Goal: Task Accomplishment & Management: Complete application form

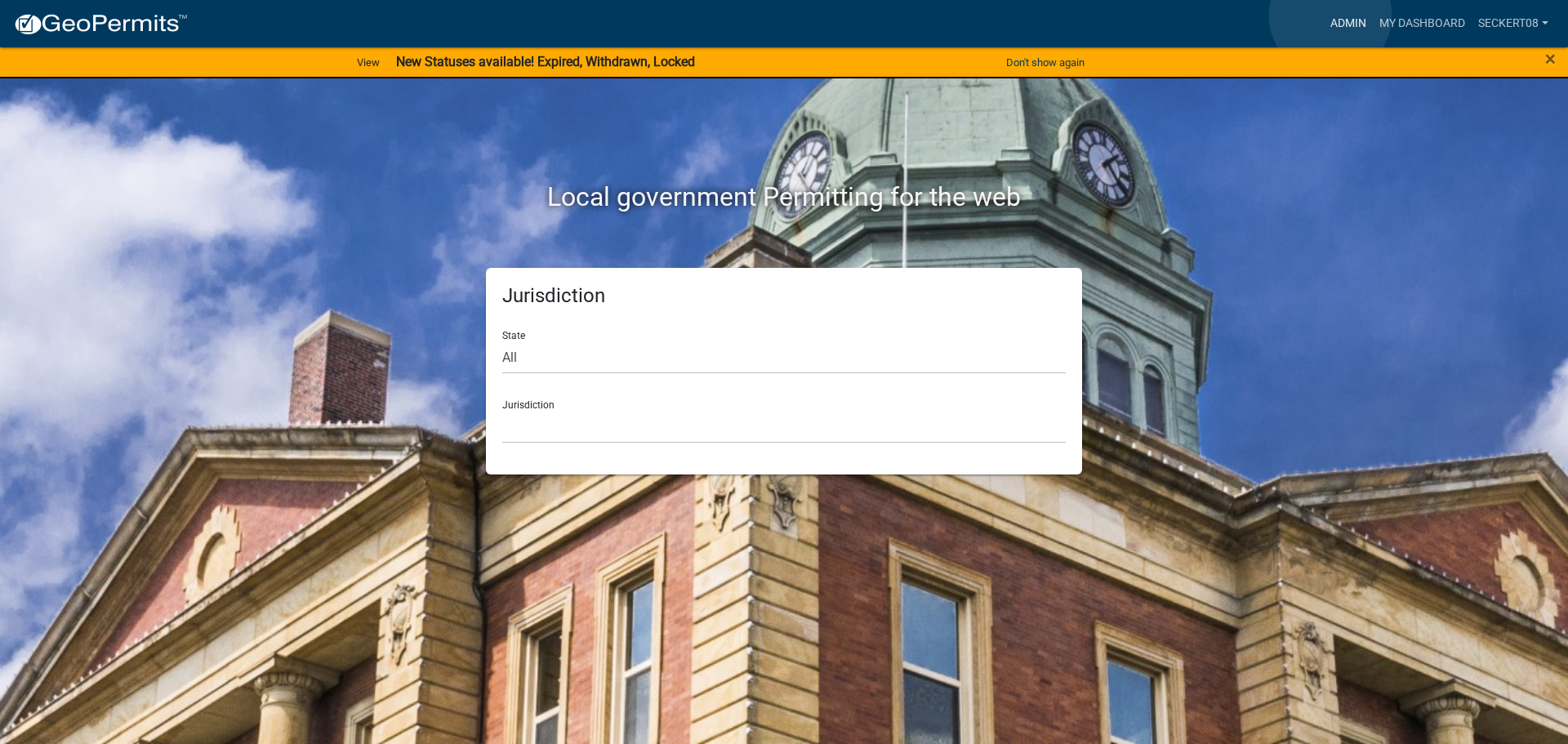
click at [1330, 15] on link "Admin" at bounding box center [1348, 24] width 49 height 31
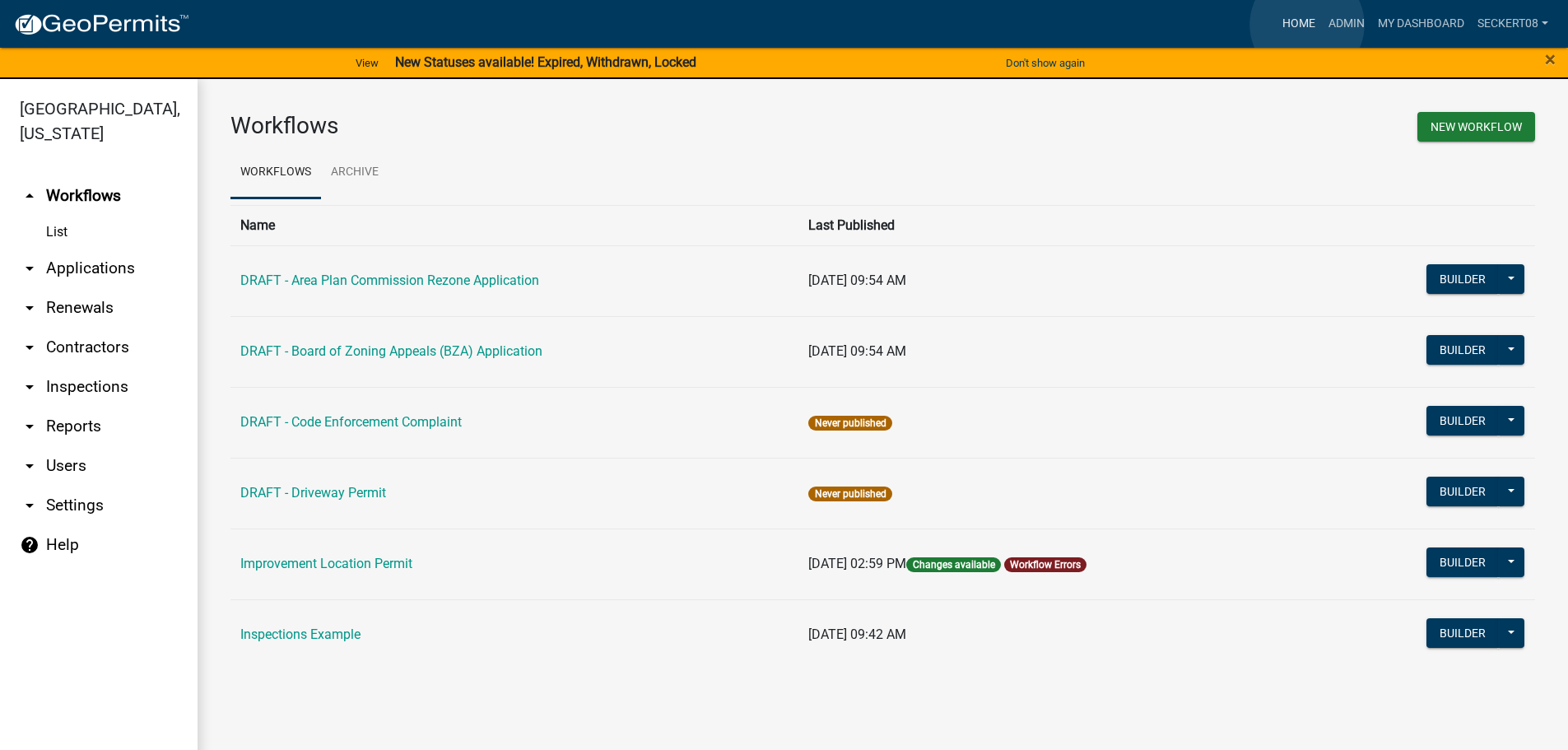
click at [1307, 25] on link "Home" at bounding box center [1299, 24] width 46 height 32
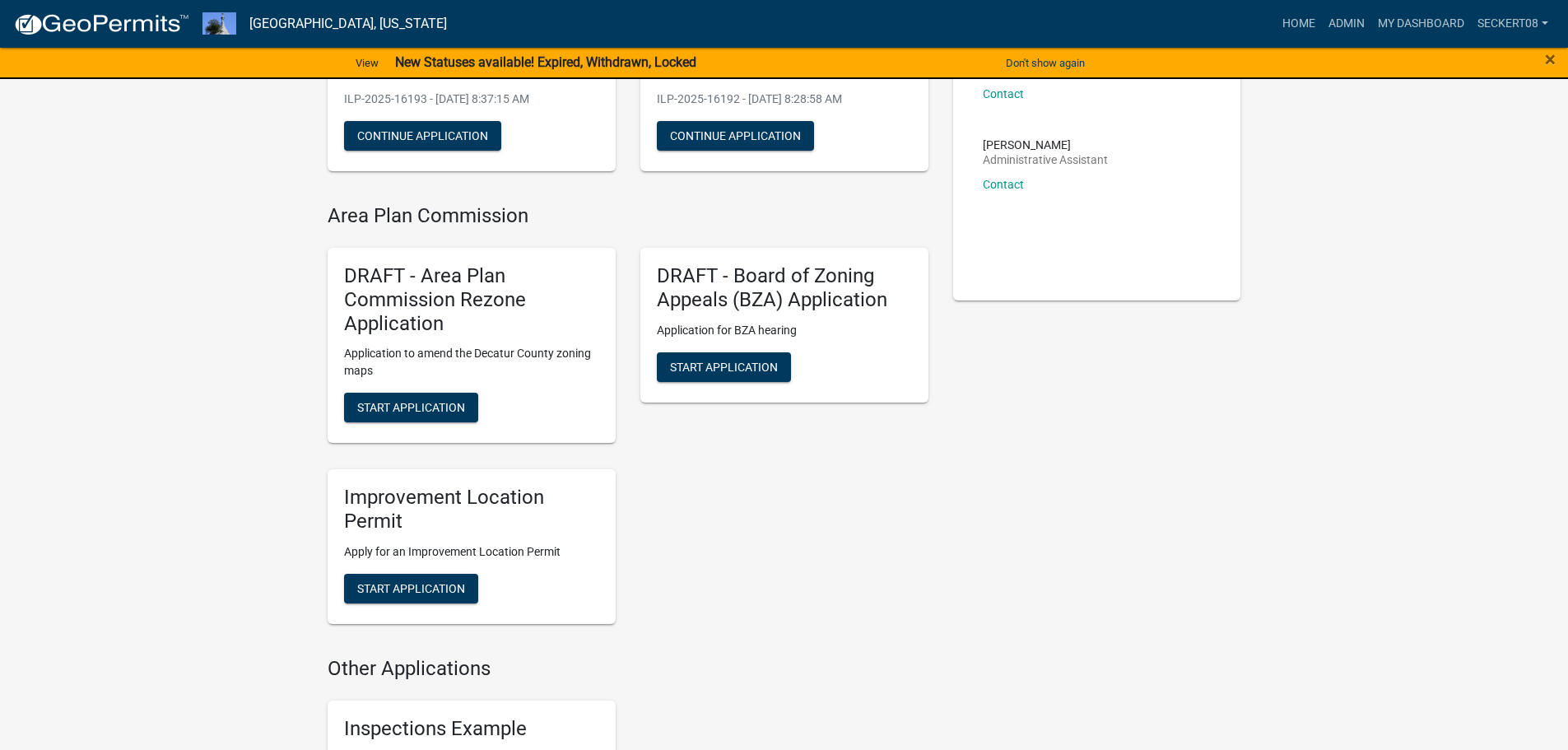
scroll to position [330, 0]
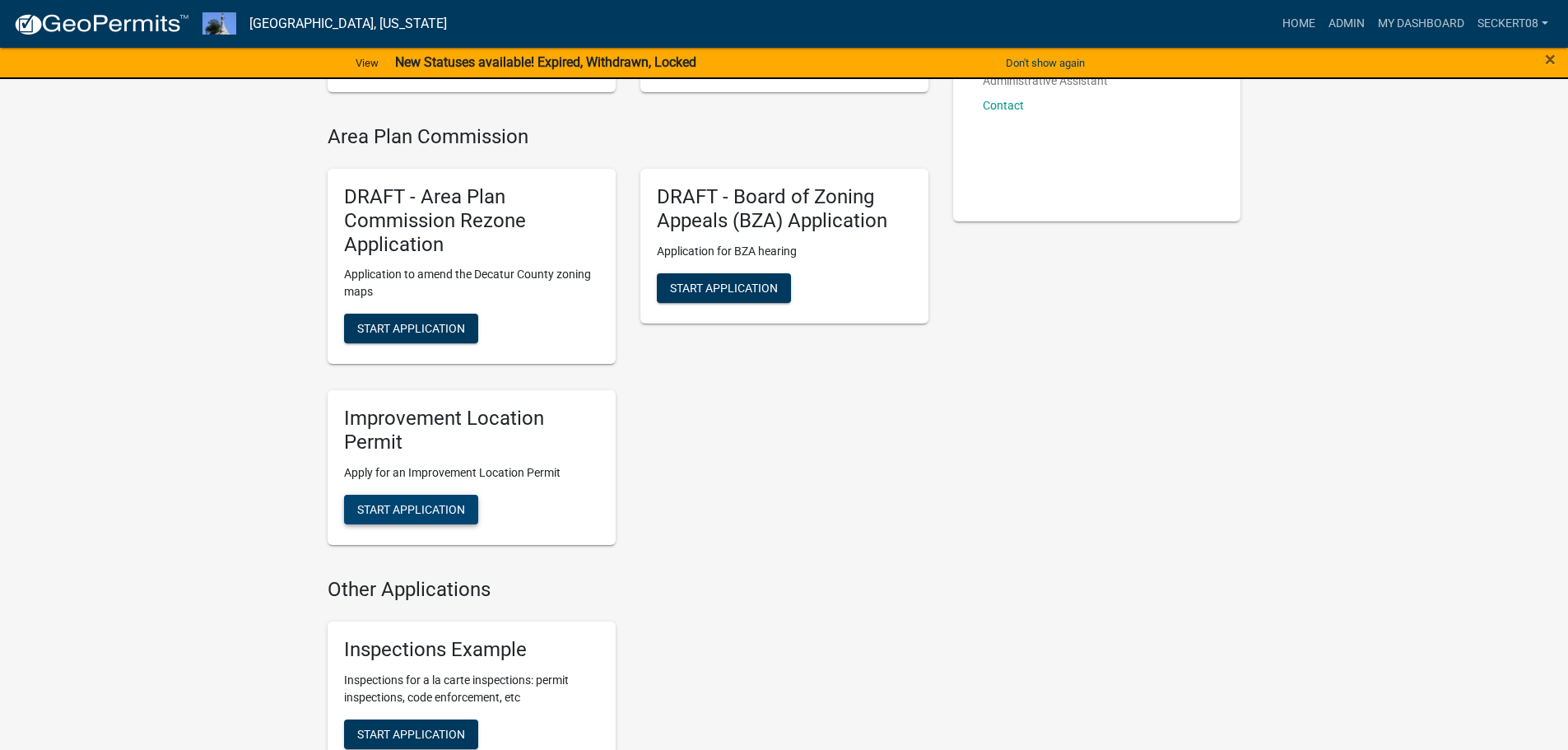
click at [425, 518] on button "Start Application" at bounding box center [411, 510] width 134 height 30
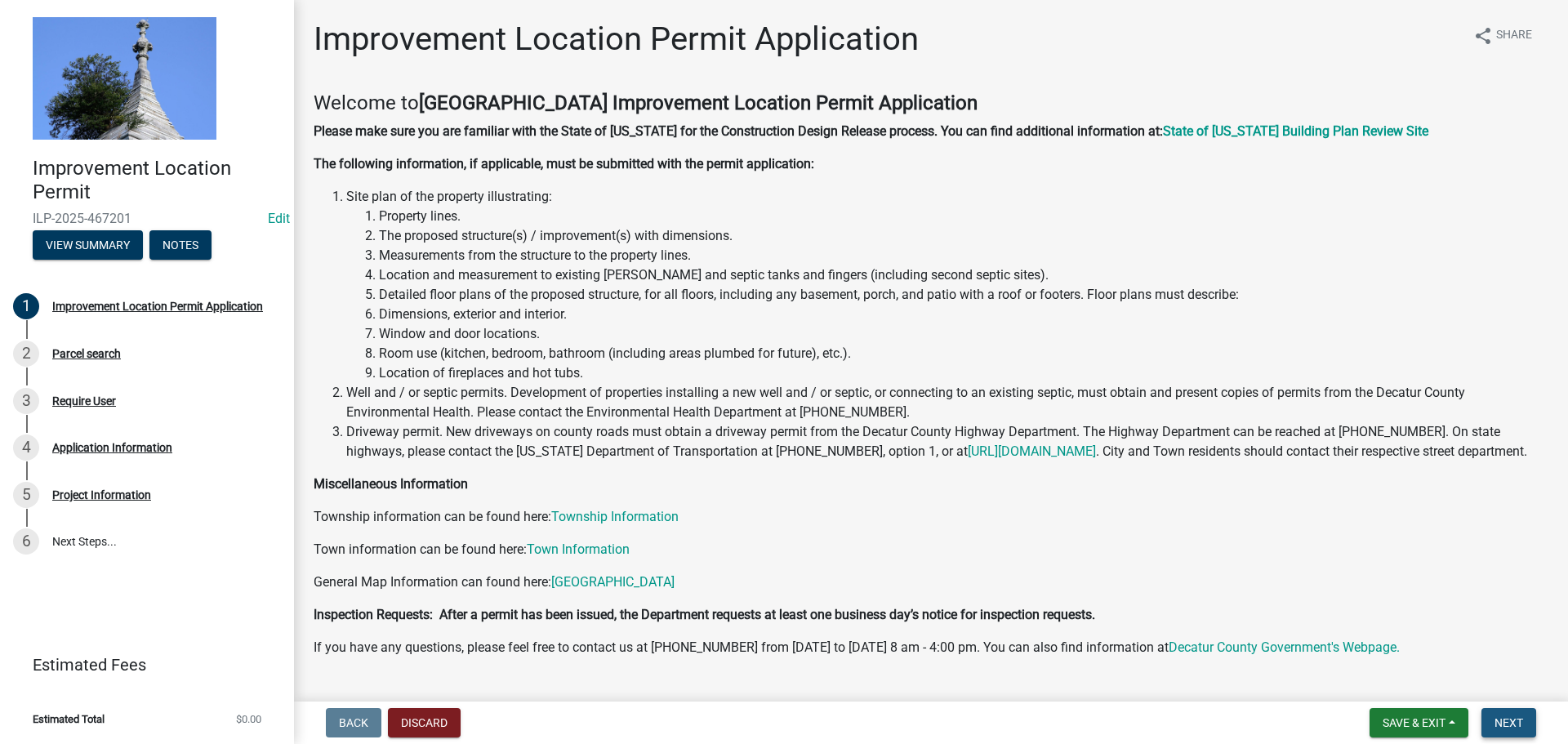
click at [1501, 717] on span "Next" at bounding box center [1509, 723] width 29 height 13
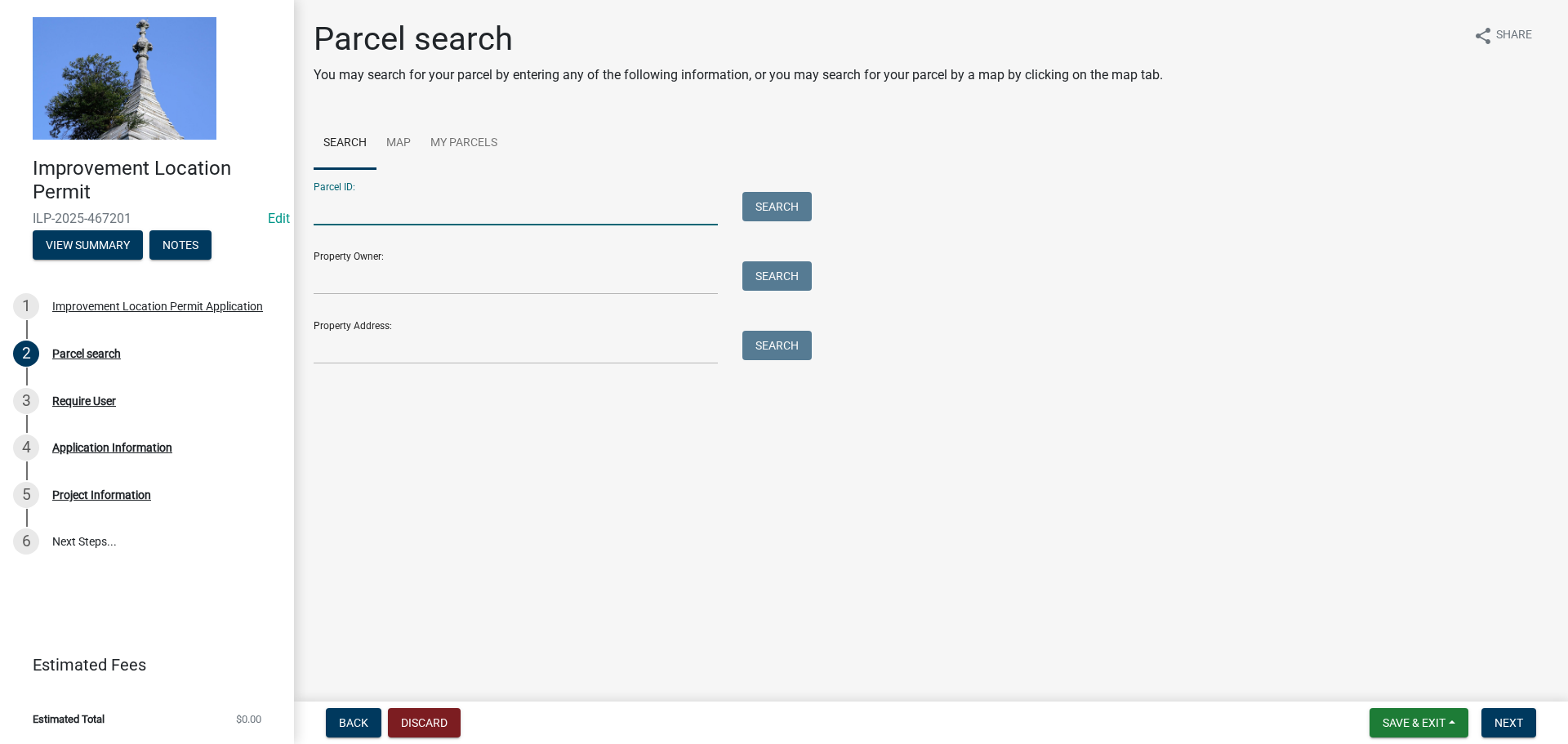
click at [349, 209] on input "Parcel ID:" at bounding box center [515, 208] width 404 height 33
type input "16-"
click at [427, 729] on button "Discard" at bounding box center [424, 722] width 72 height 29
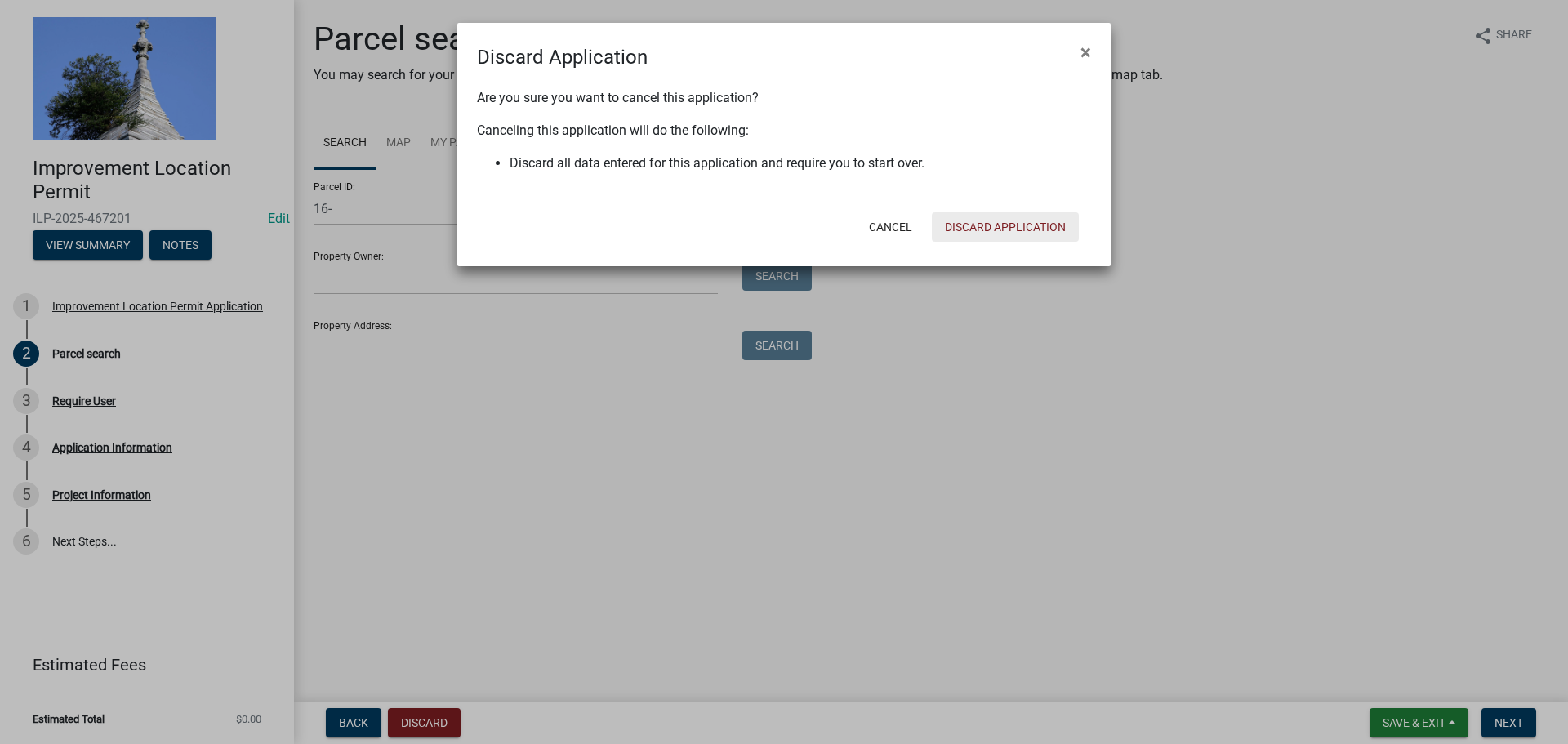
click at [981, 225] on button "Discard Application" at bounding box center [1005, 226] width 147 height 29
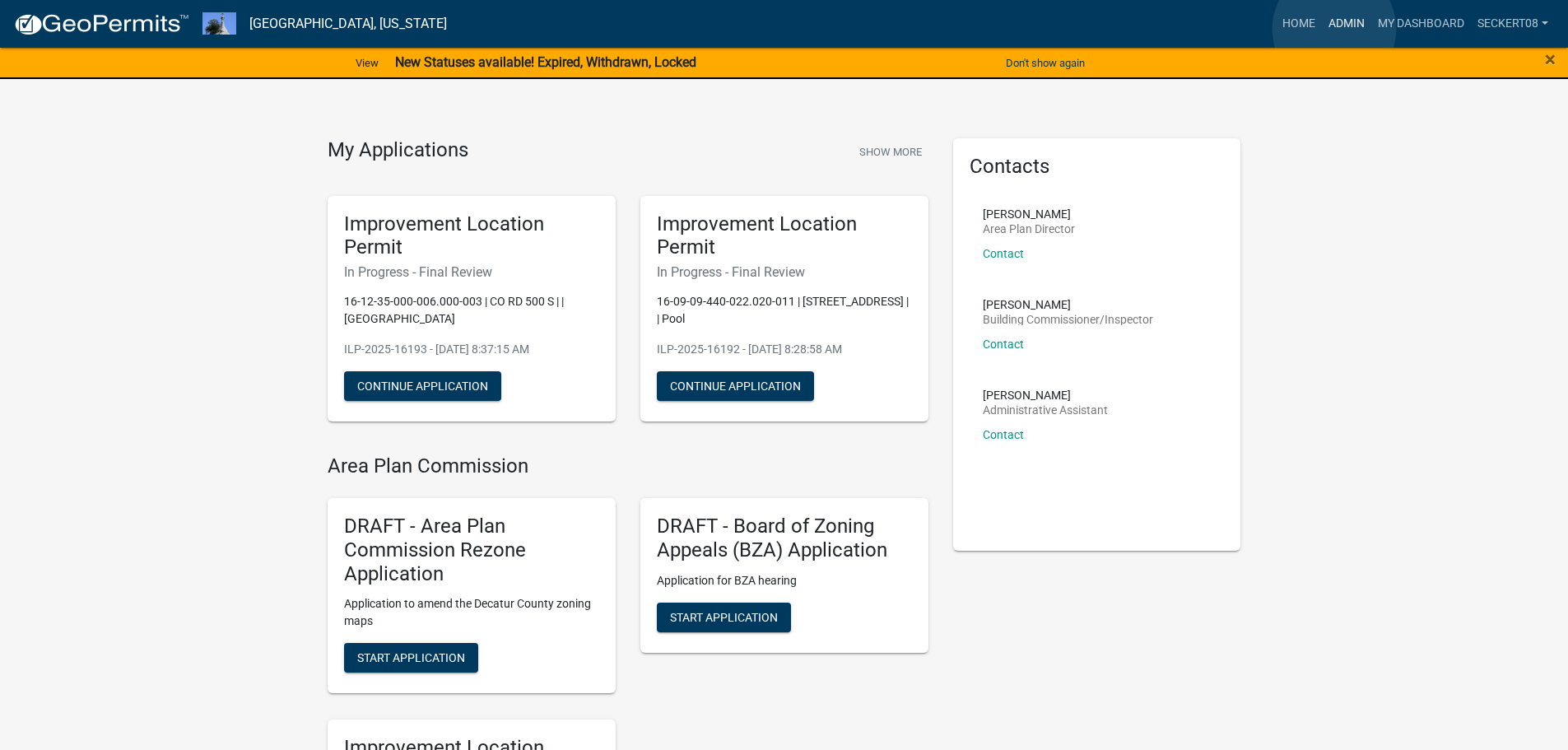
click at [1334, 28] on link "Admin" at bounding box center [1347, 24] width 50 height 32
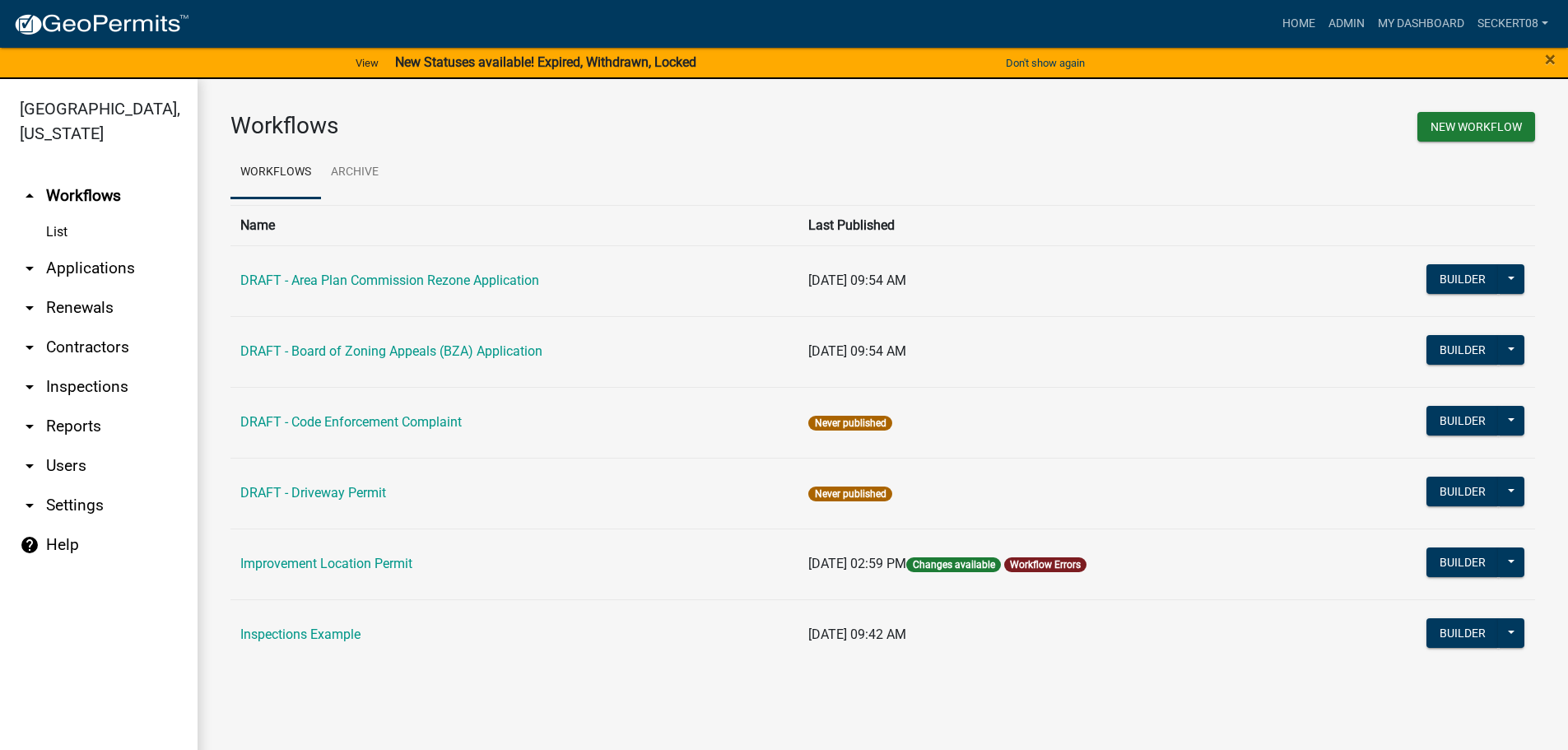
click at [102, 272] on link "arrow_drop_down Applications" at bounding box center [99, 268] width 197 height 39
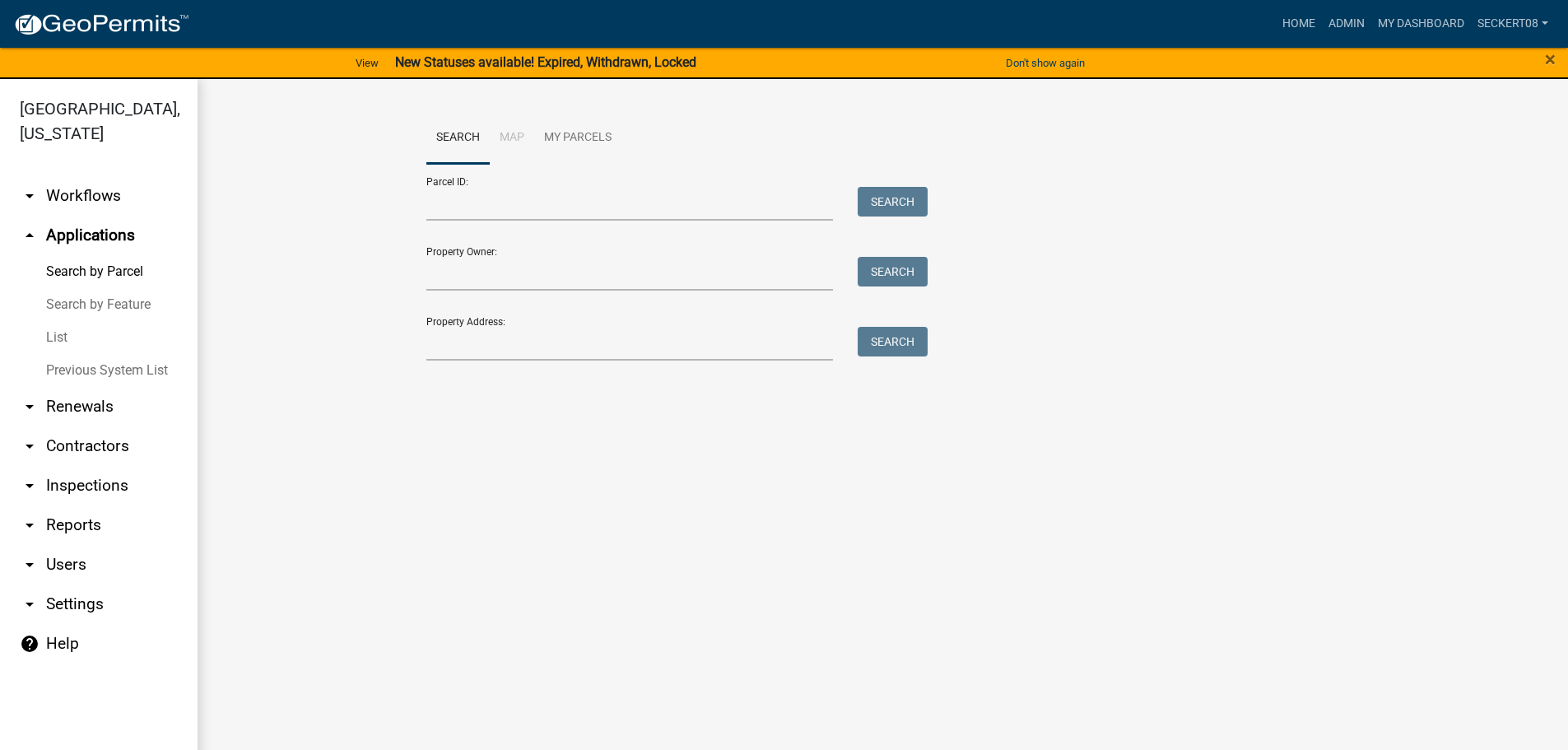
click at [64, 339] on link "List" at bounding box center [99, 337] width 197 height 33
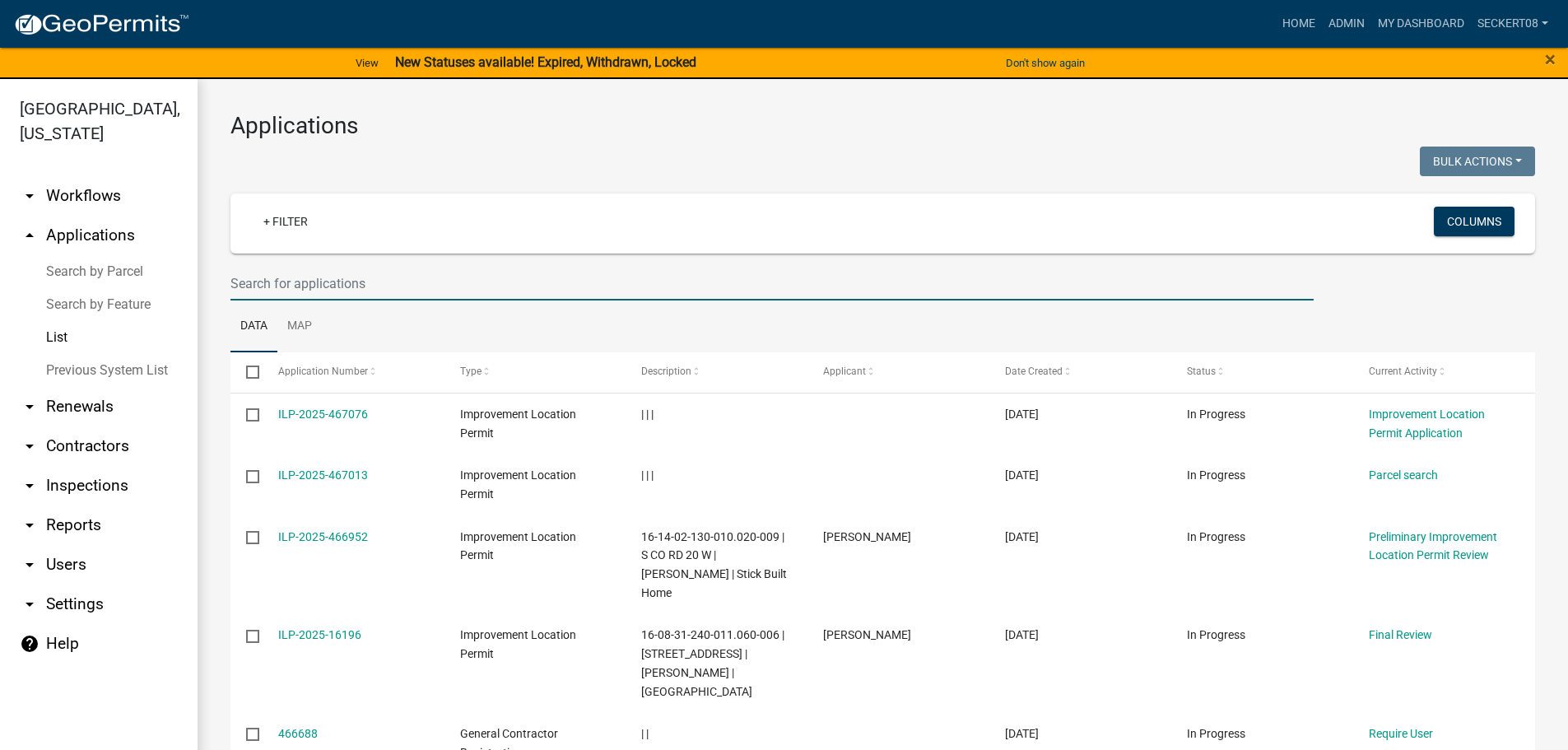
click at [345, 278] on input "text" at bounding box center [772, 283] width 1083 height 34
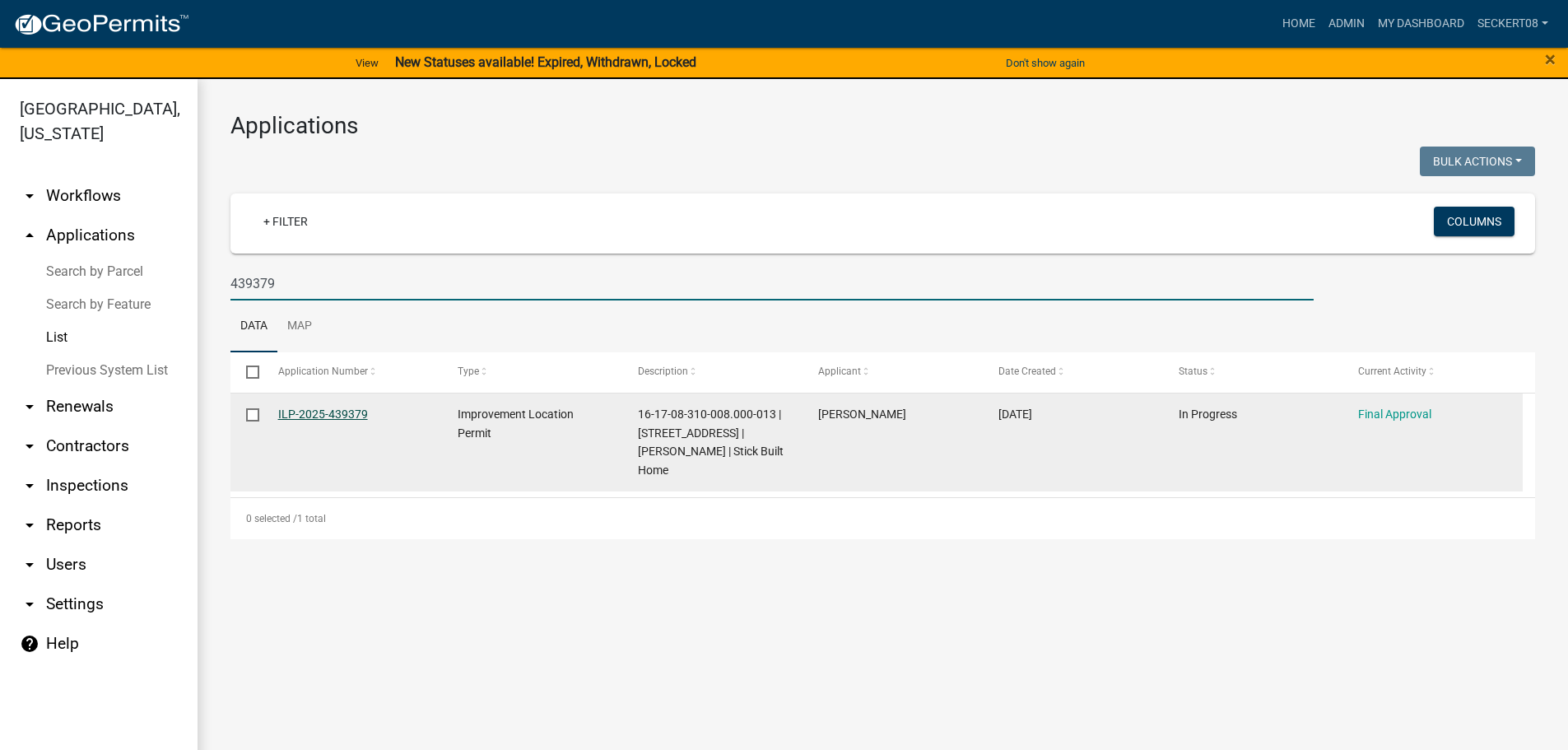
type input "439379"
click at [336, 413] on link "ILP-2025-439379" at bounding box center [323, 414] width 90 height 13
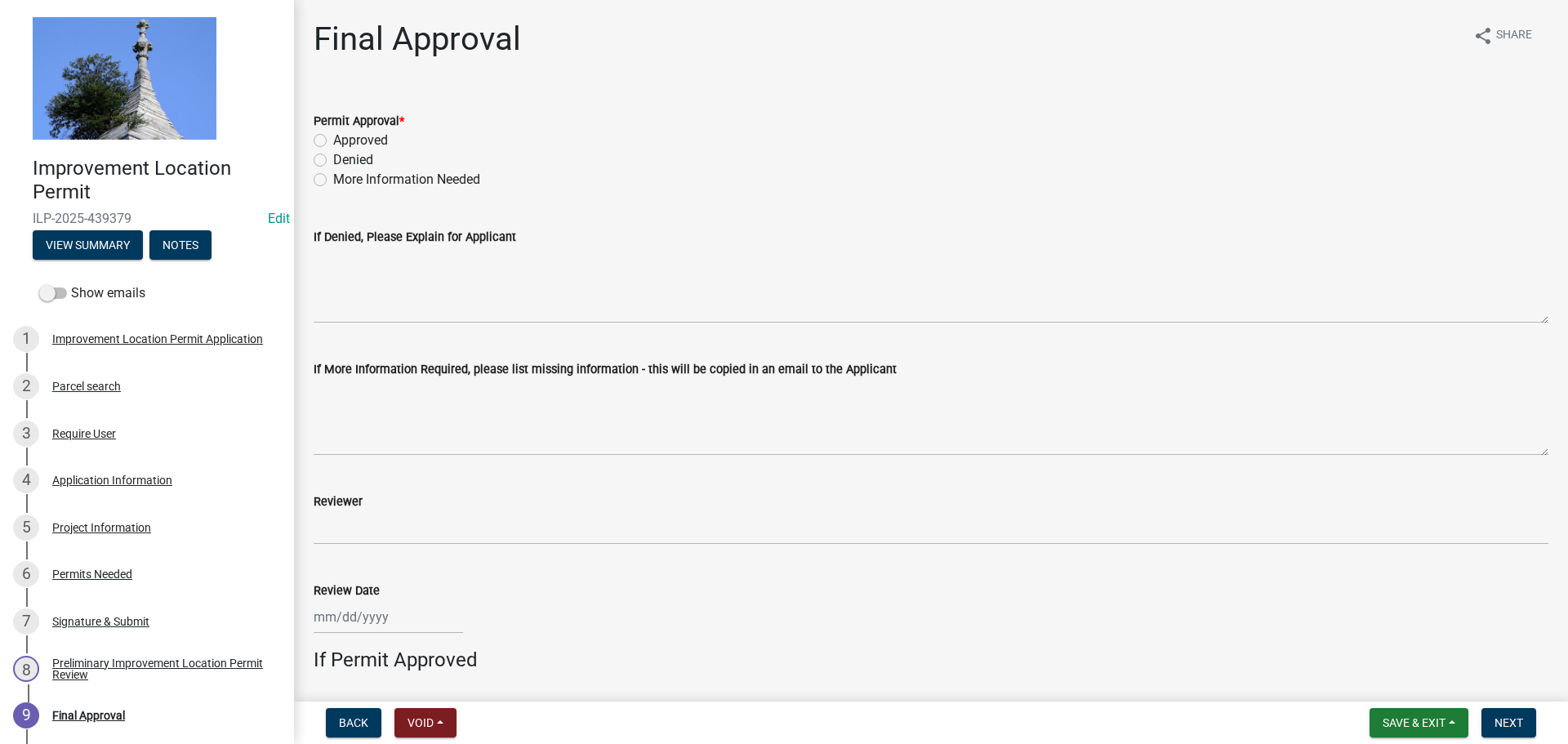
click at [334, 140] on label "Approved" at bounding box center [361, 141] width 55 height 20
click at [334, 140] on input "Approved" at bounding box center [338, 136] width 10 height 10
radio input "true"
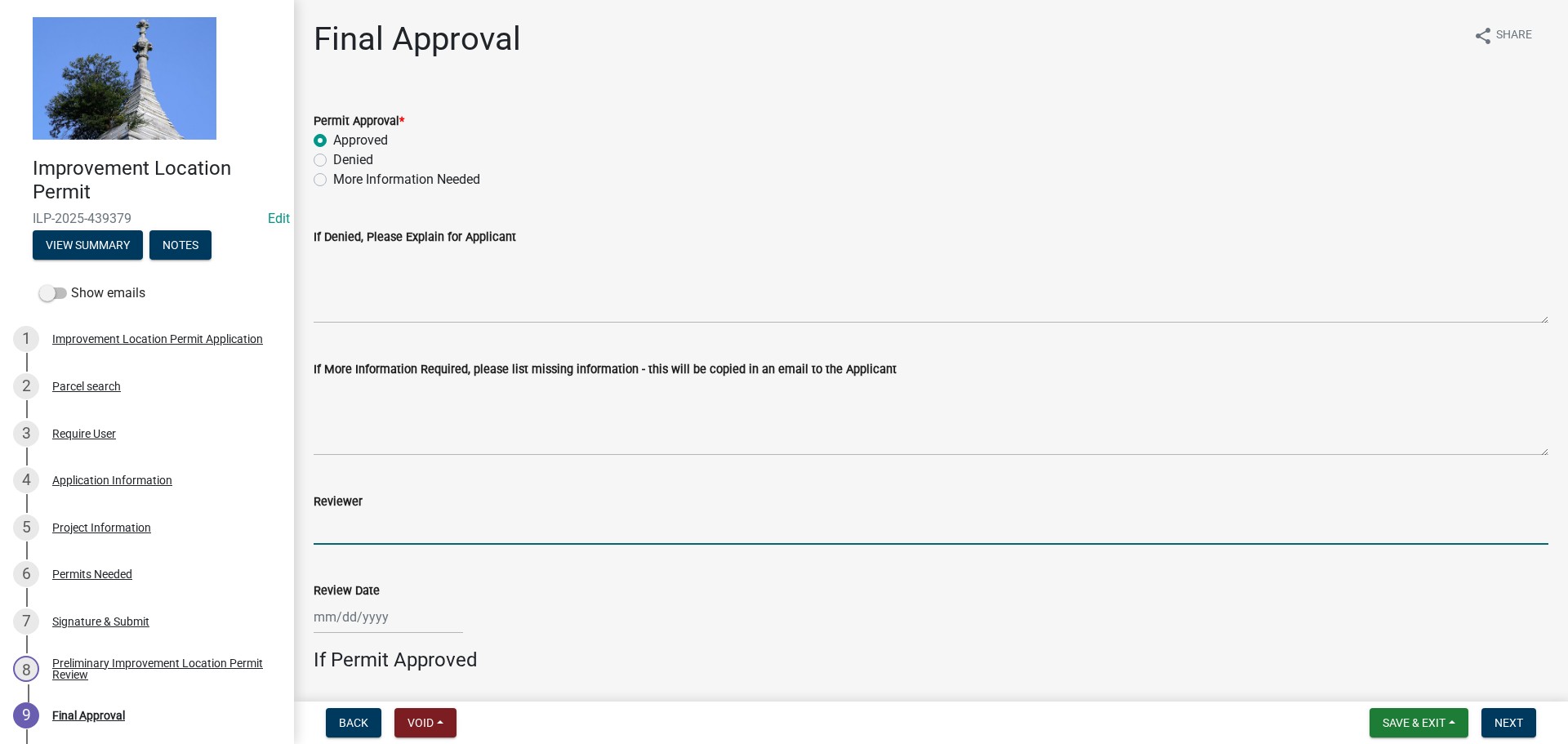
click at [323, 531] on input "Reviewer" at bounding box center [930, 527] width 1234 height 33
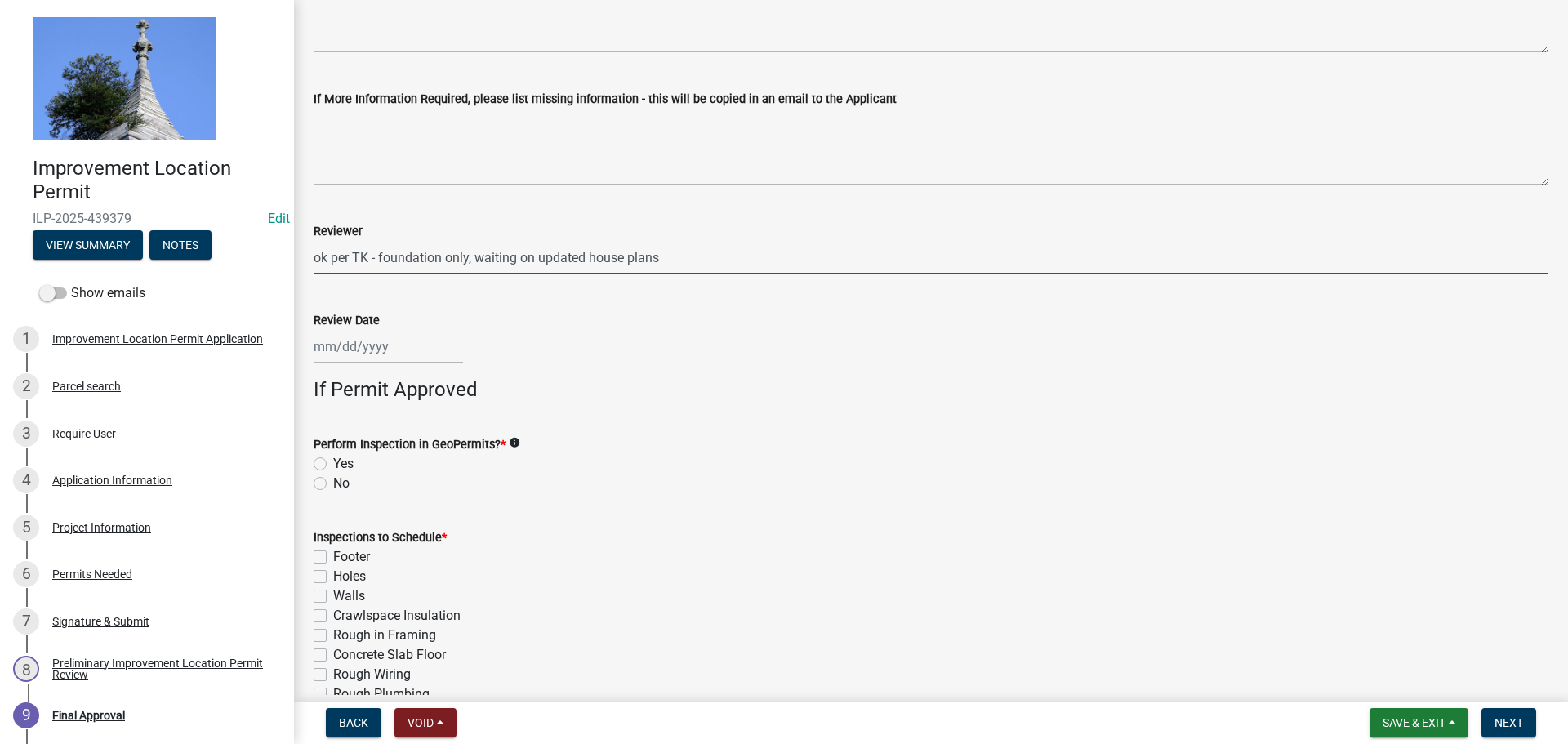
scroll to position [327, 0]
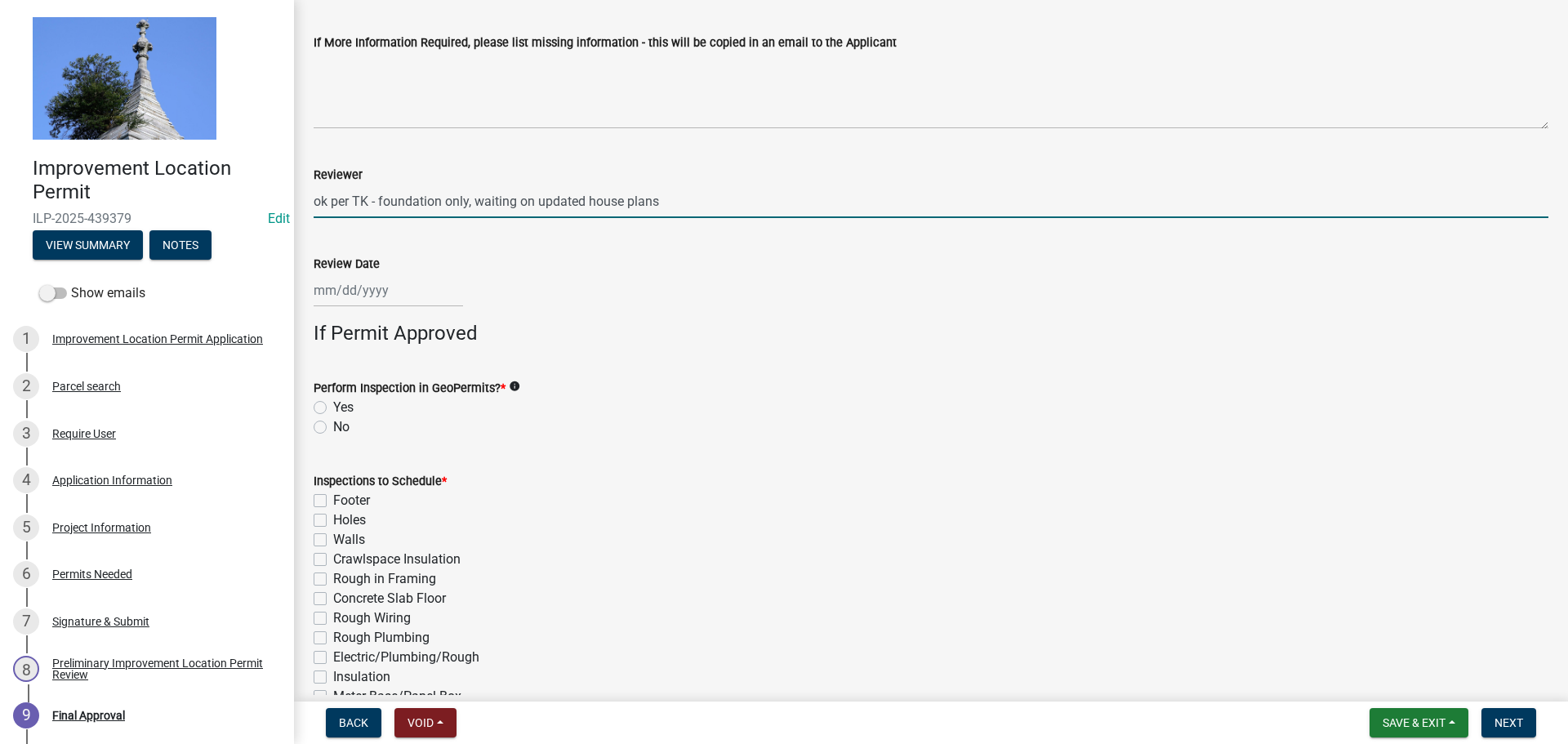
type input "ok per TK - foundation only, waiting on updated house plans"
select select "8"
select select "2025"
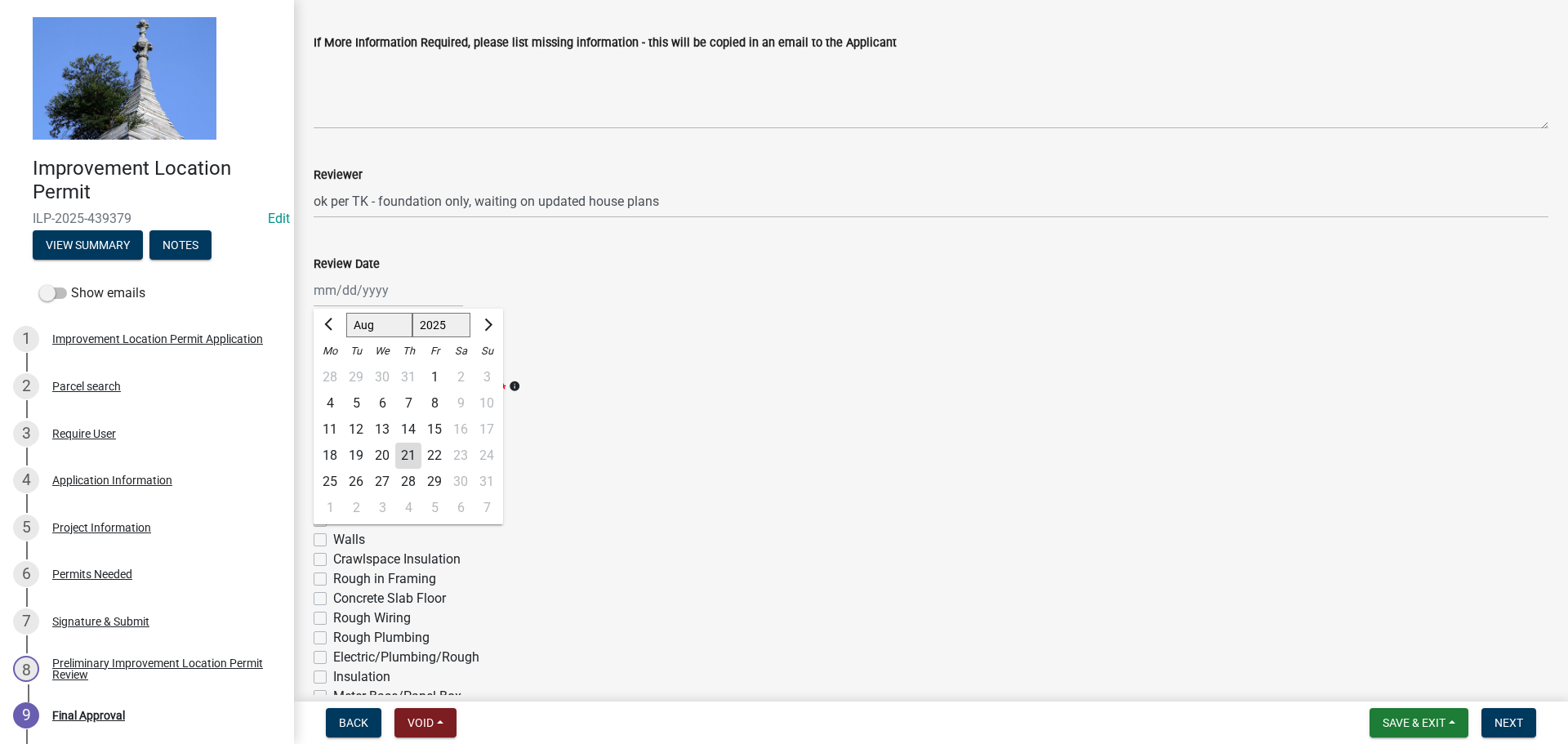
click at [326, 283] on div "[PERSON_NAME] Feb Mar Apr [PERSON_NAME][DATE] Oct Nov [DATE] 1526 1527 1528 152…" at bounding box center [388, 290] width 149 height 33
click at [401, 448] on div "21" at bounding box center [409, 456] width 27 height 27
type input "[DATE]"
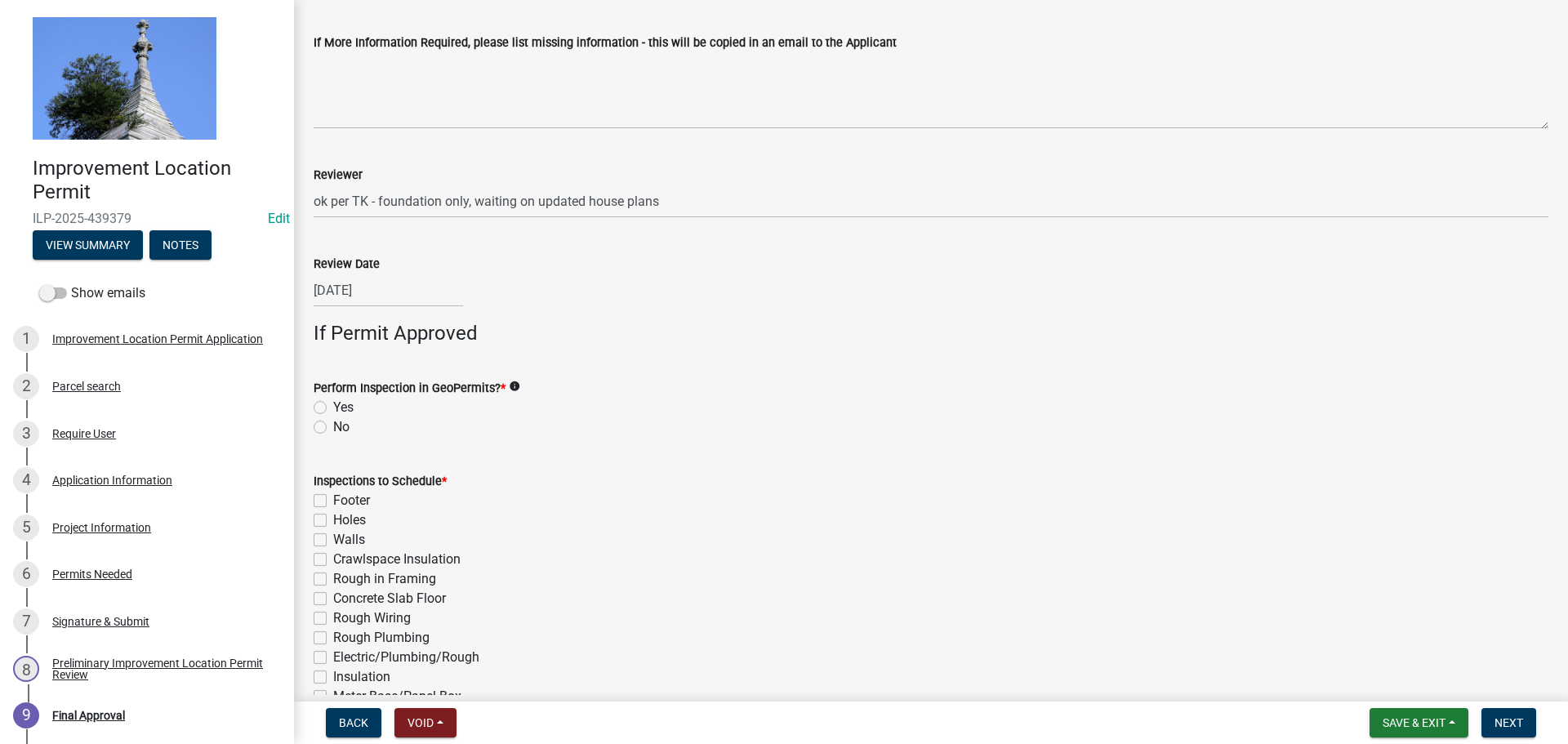
click at [334, 430] on label "No" at bounding box center [341, 427] width 16 height 20
click at [334, 428] on input "No" at bounding box center [338, 422] width 10 height 10
radio input "true"
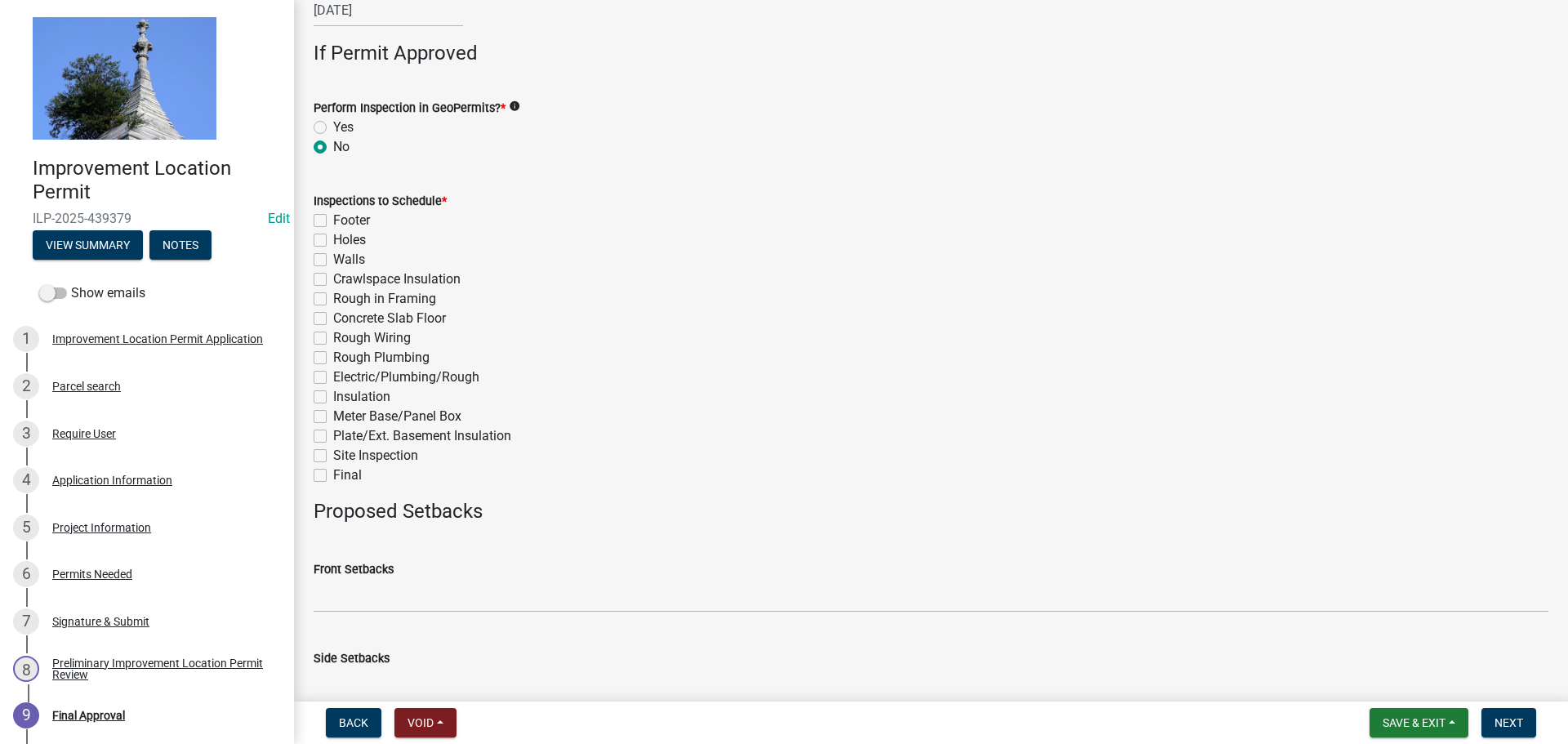
scroll to position [654, 0]
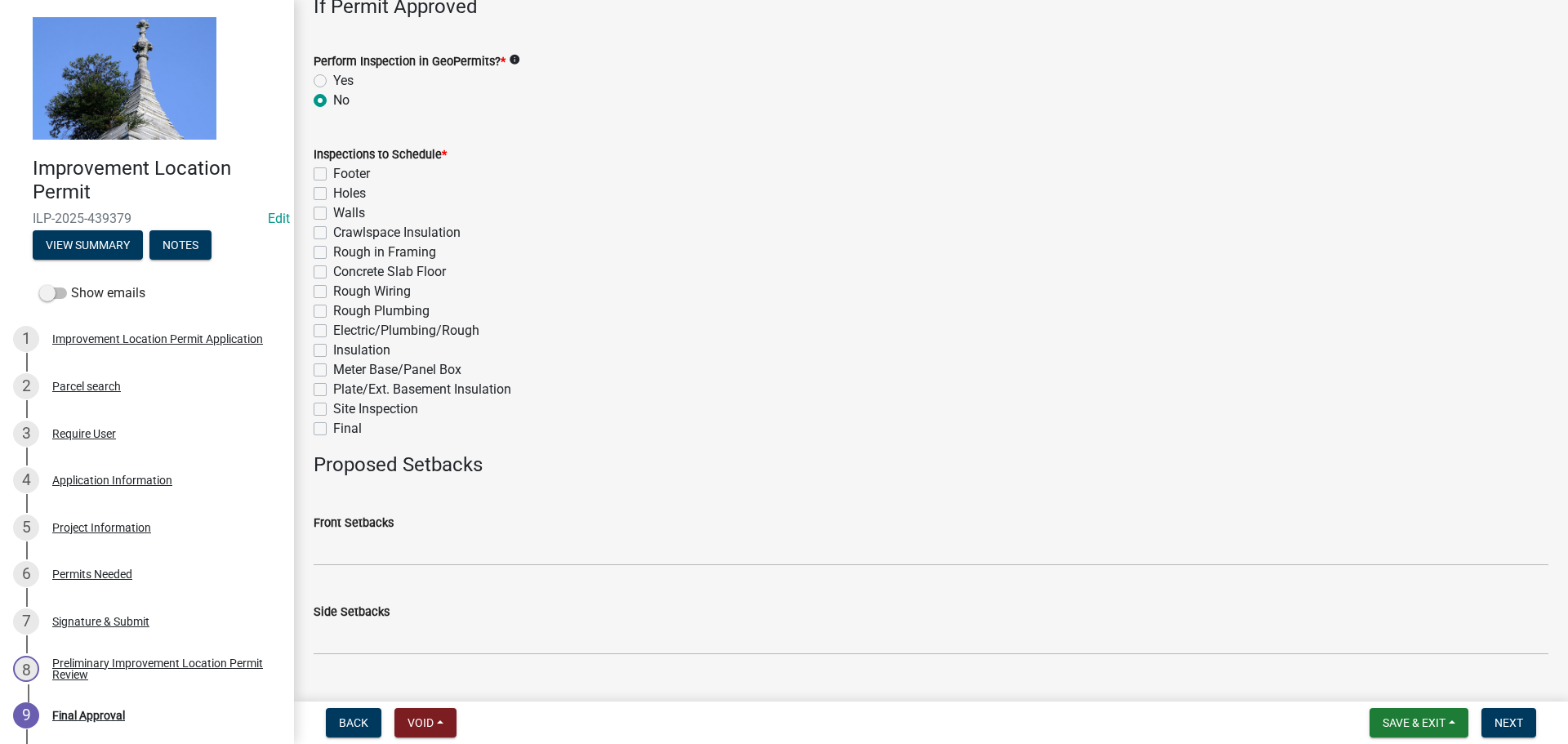
click at [334, 432] on label "Final" at bounding box center [348, 429] width 29 height 20
click at [334, 429] on input "Final" at bounding box center [338, 424] width 10 height 10
checkbox input "true"
checkbox input "false"
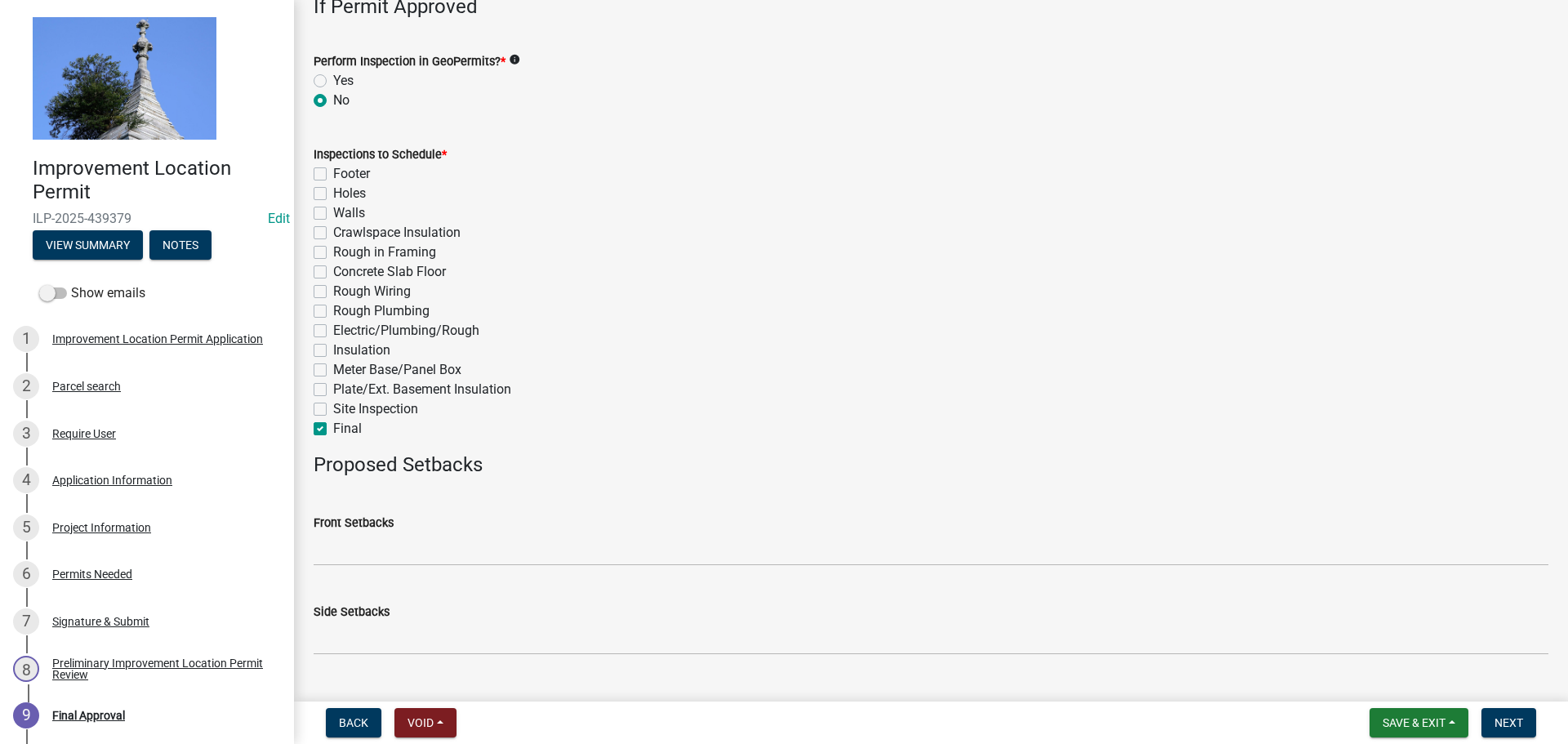
checkbox input "false"
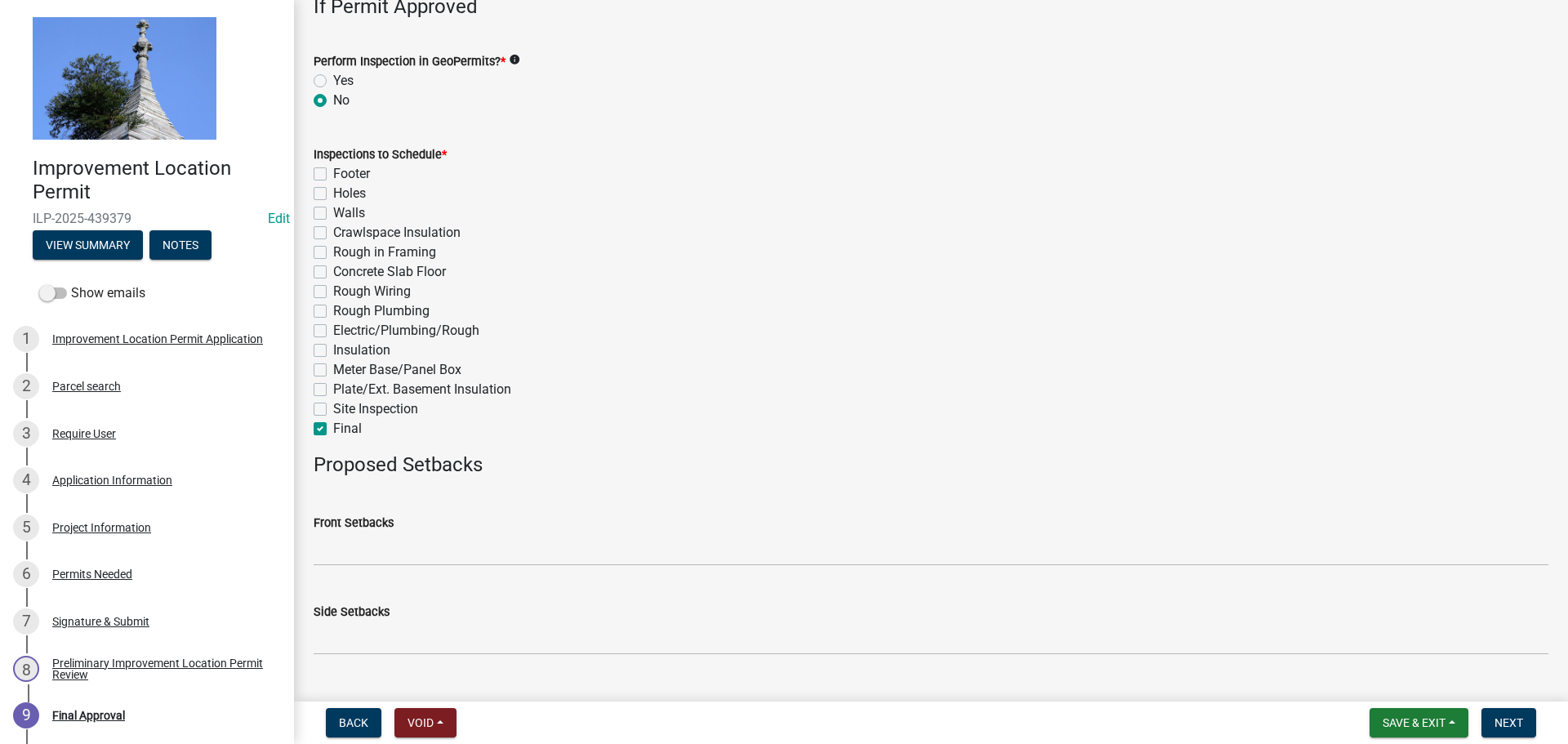
checkbox input "false"
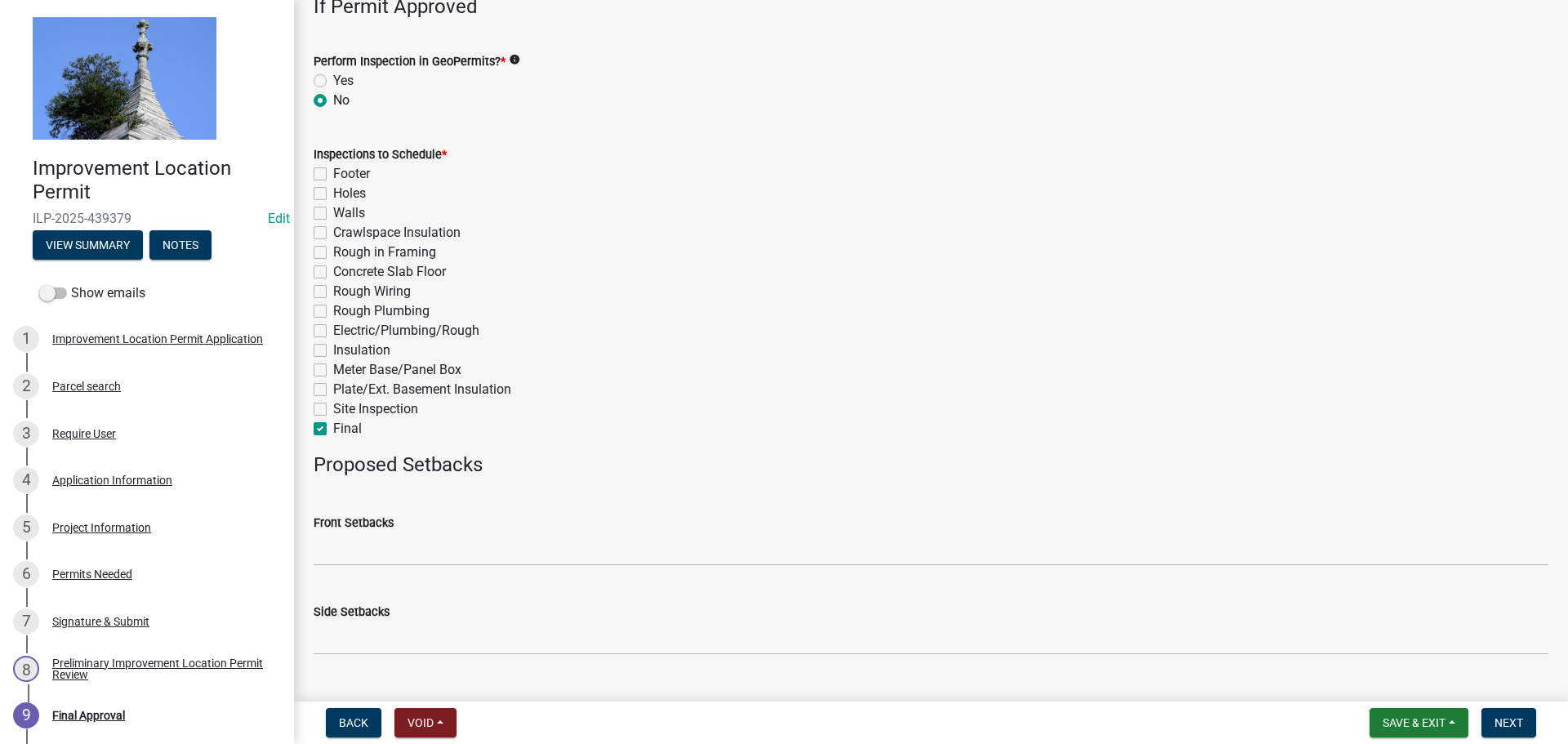
checkbox input "false"
checkbox input "true"
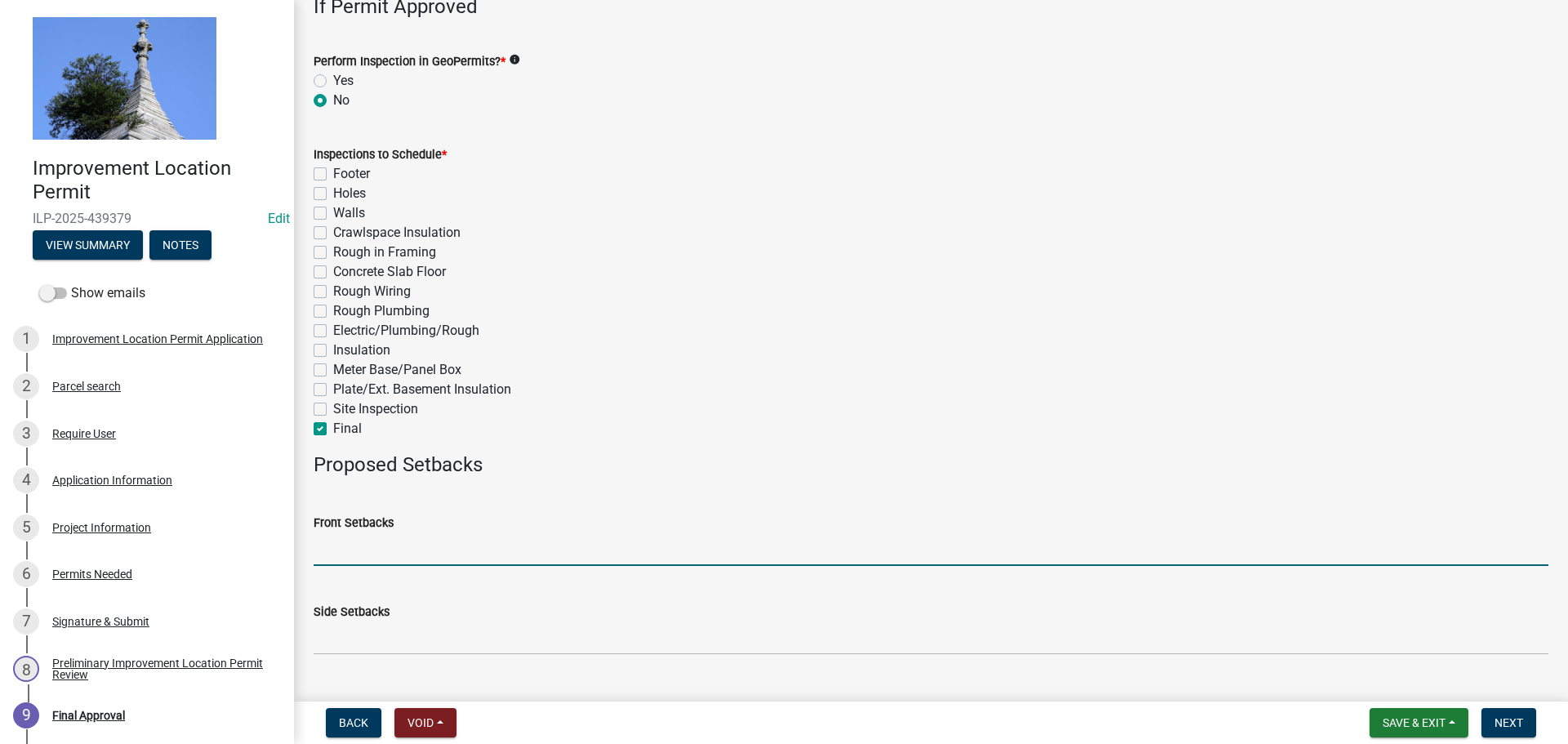
click at [329, 546] on input "Front Setbacks" at bounding box center [930, 548] width 1234 height 33
type input "700"
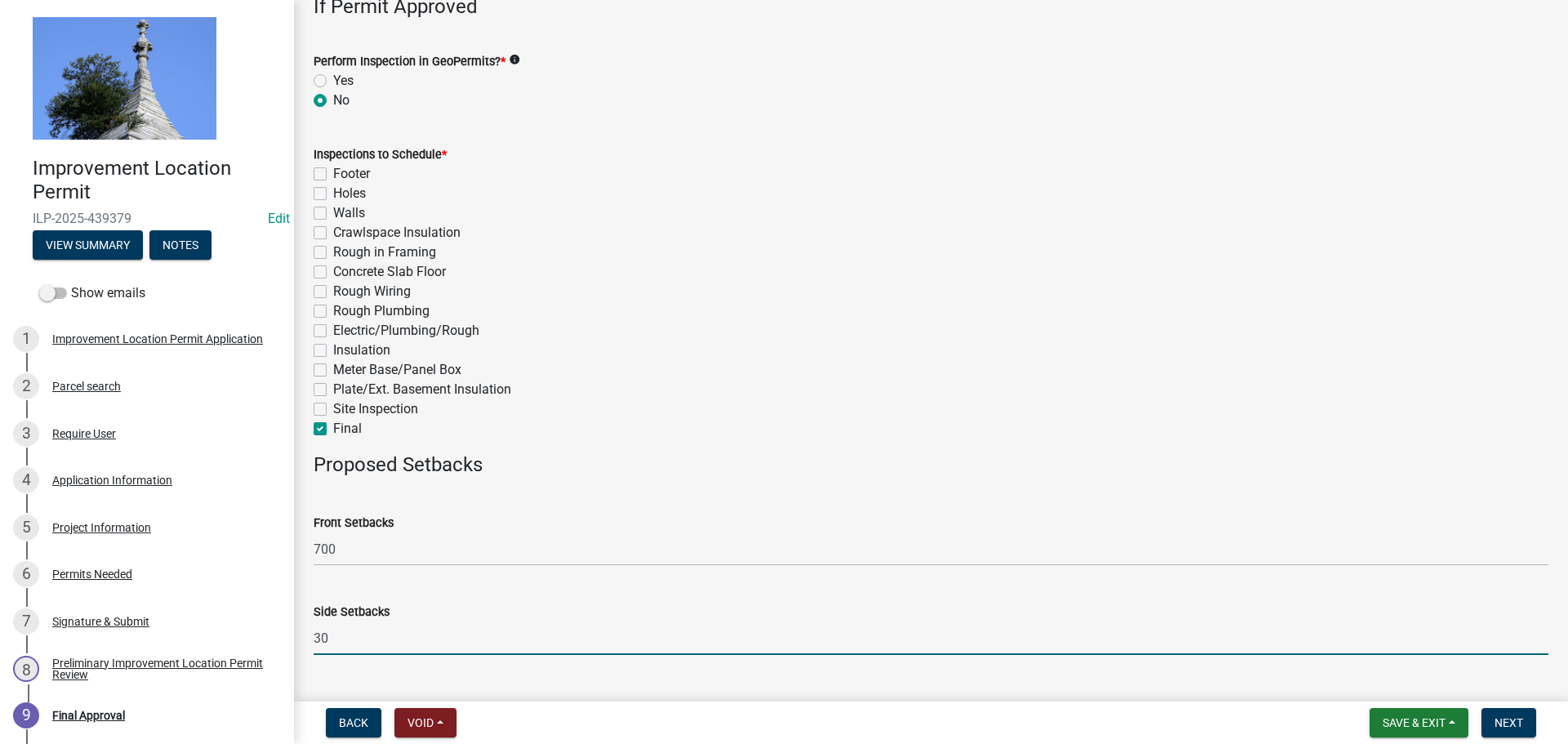
type input "30"
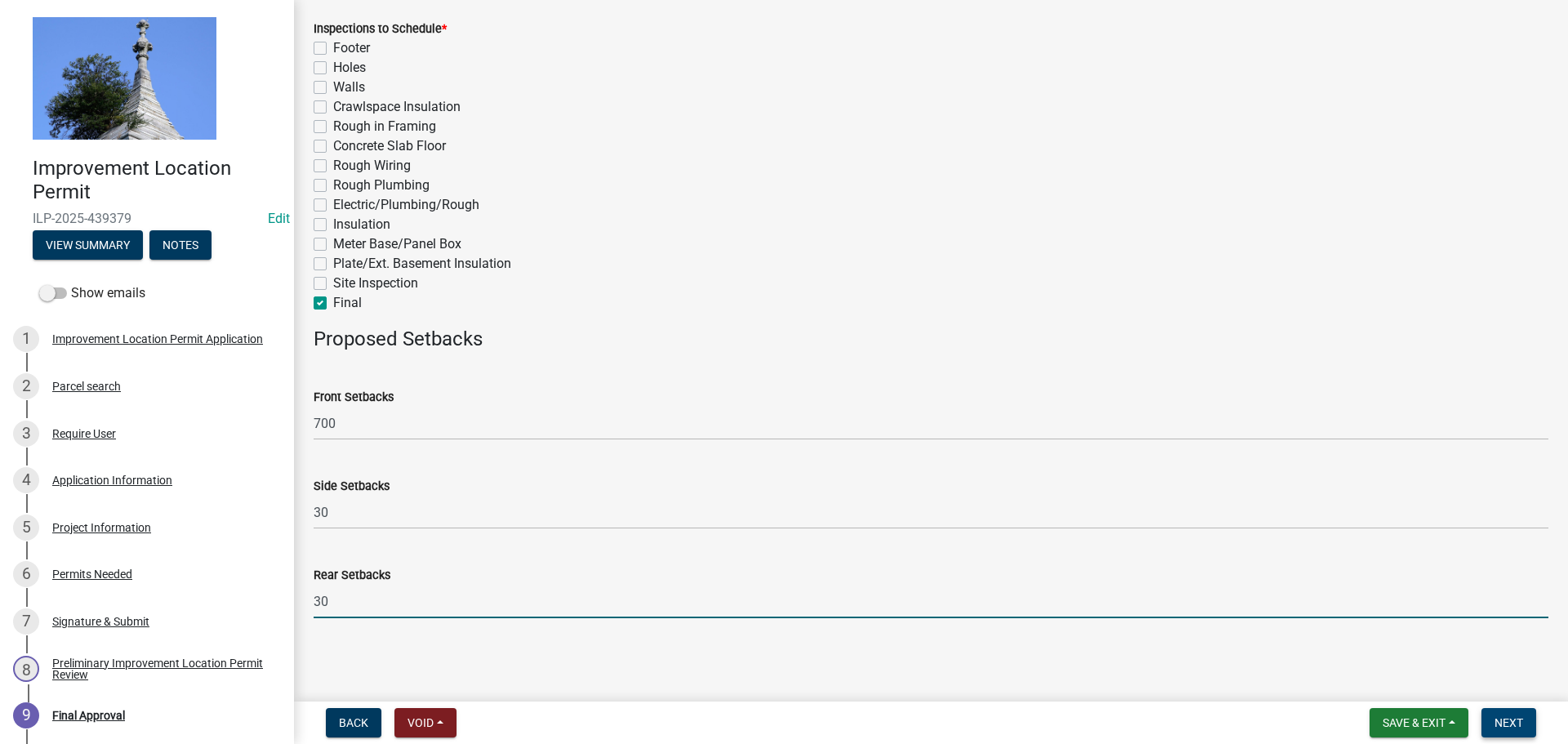
type input "30"
click at [1501, 727] on span "Next" at bounding box center [1509, 723] width 29 height 13
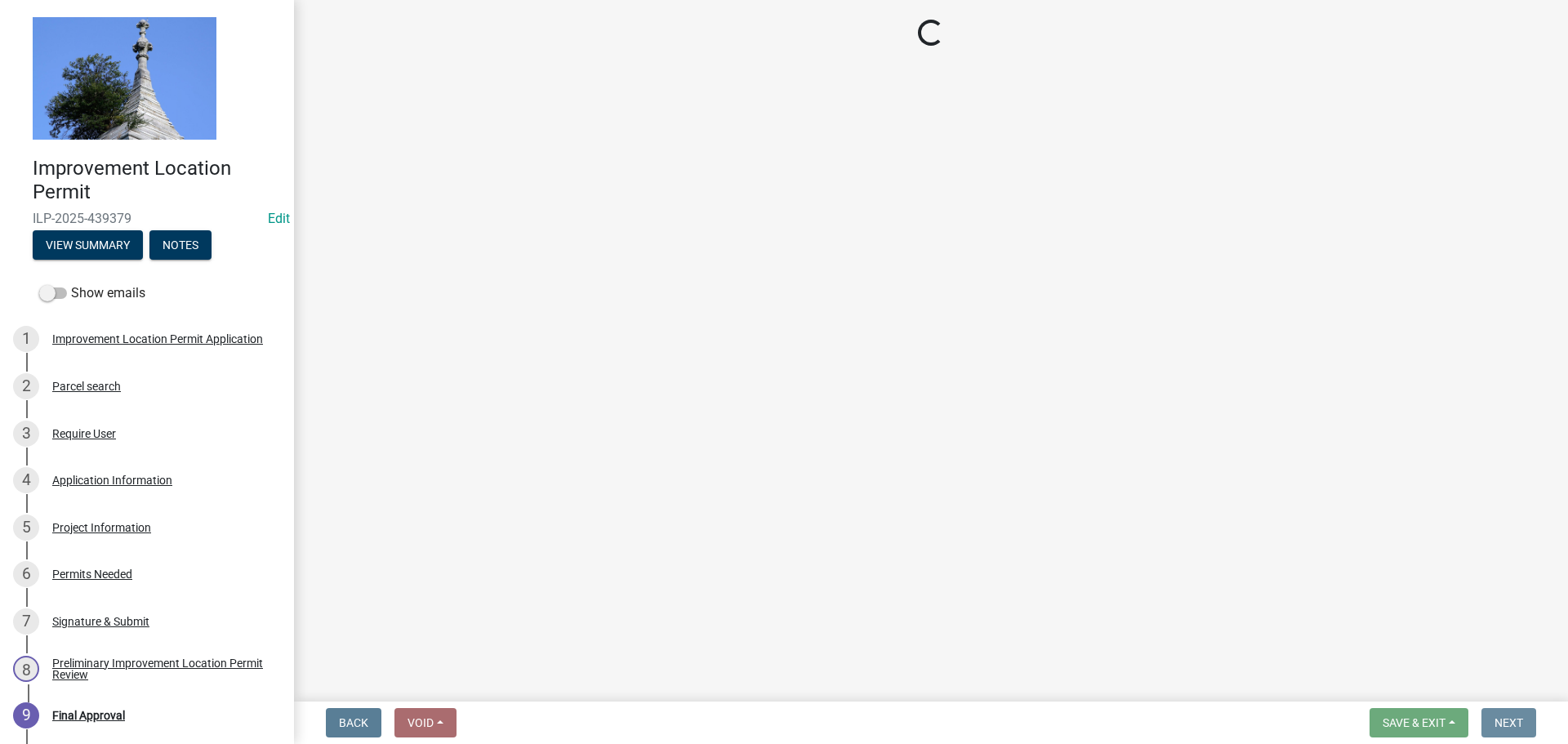
scroll to position [0, 0]
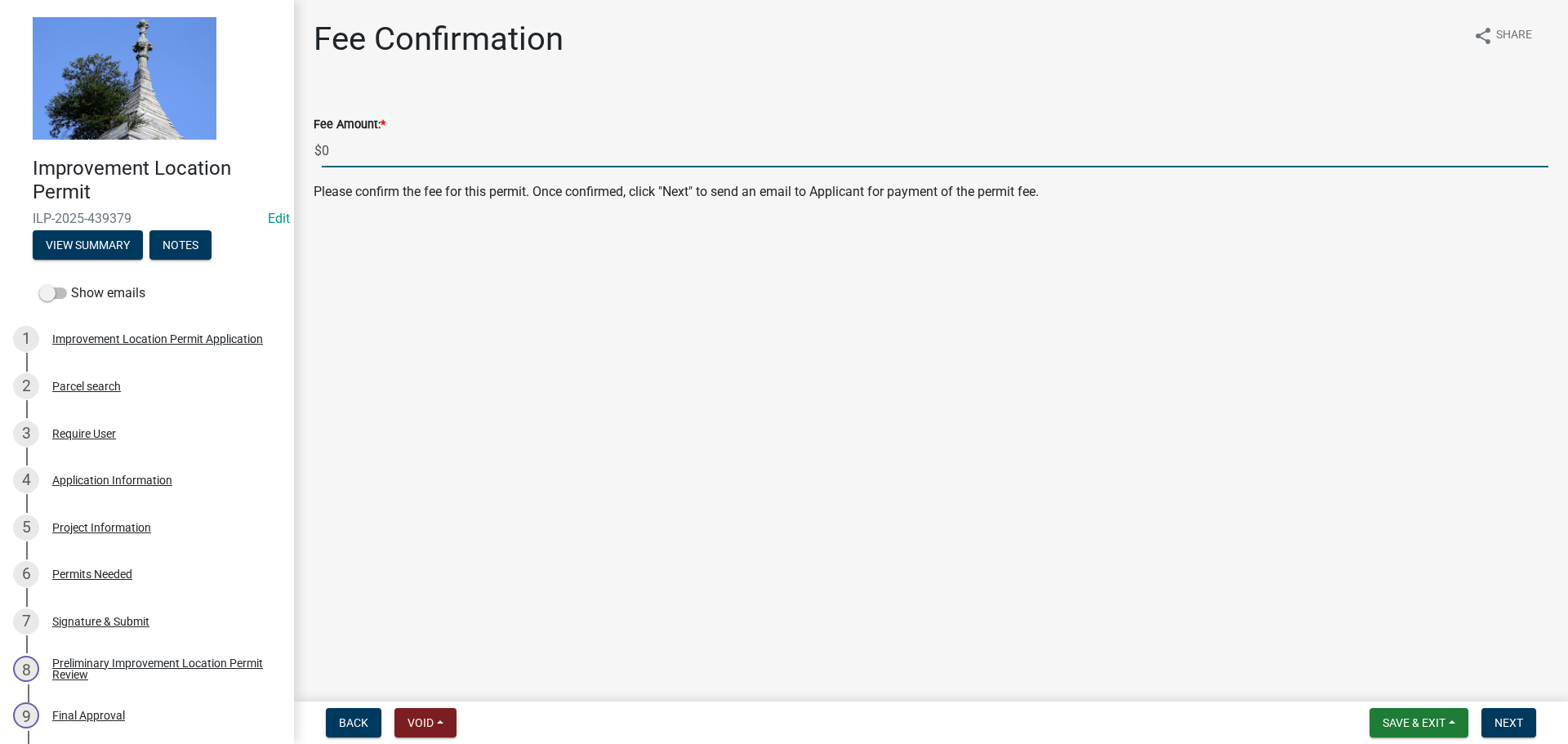
drag, startPoint x: 346, startPoint y: 154, endPoint x: 322, endPoint y: 150, distance: 24.3
click at [322, 150] on input "0" at bounding box center [935, 150] width 1227 height 33
type input "420.00"
click at [1494, 724] on button "Next" at bounding box center [1509, 722] width 55 height 29
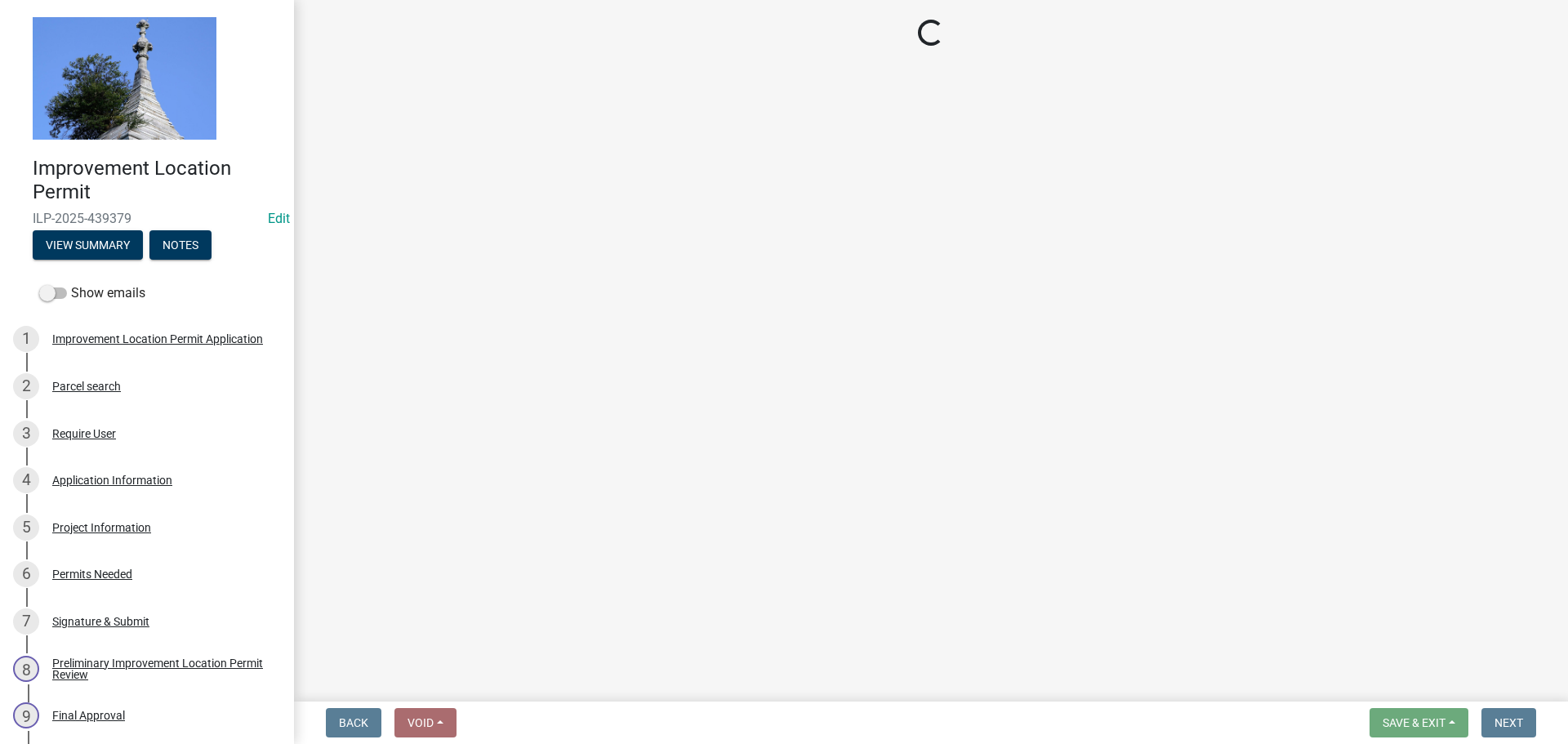
select select "3: 3"
